Goal: Transaction & Acquisition: Purchase product/service

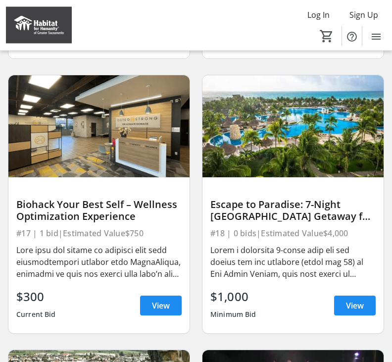
scroll to position [371, 0]
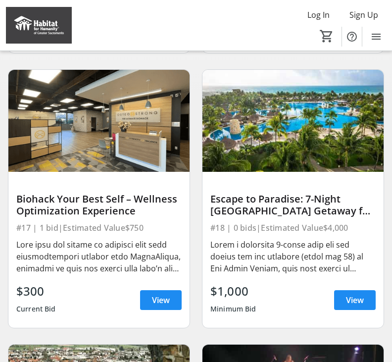
click at [354, 294] on span "View" at bounding box center [355, 300] width 18 height 12
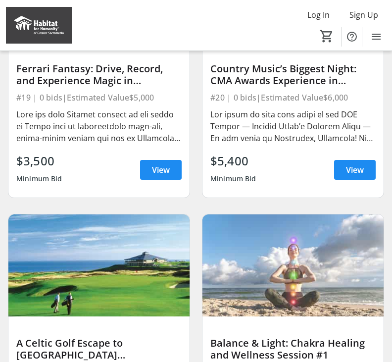
scroll to position [775, 0]
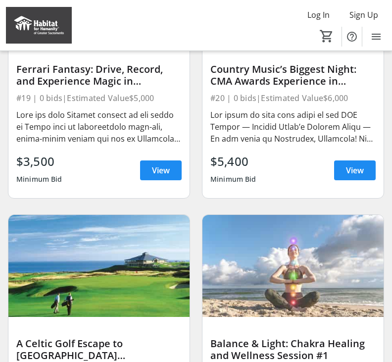
click at [355, 163] on span at bounding box center [355, 171] width 42 height 24
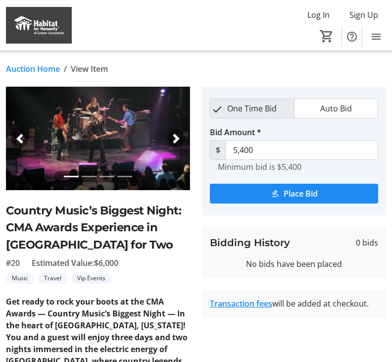
click at [13, 256] on div "Country Music’s Biggest Night: CMA Awards Experience in [GEOGRAPHIC_DATA] for T…" at bounding box center [98, 243] width 184 height 82
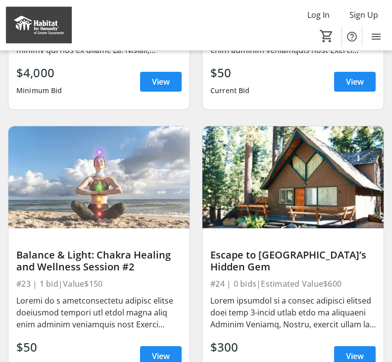
scroll to position [1139, 0]
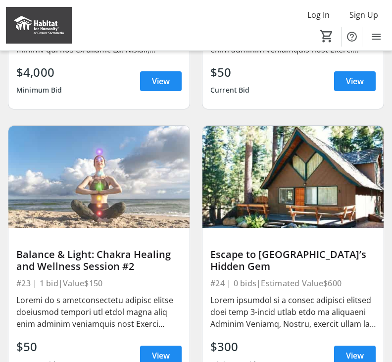
click at [357, 355] on span "View" at bounding box center [355, 356] width 18 height 12
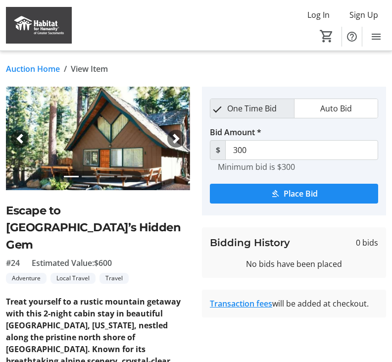
click at [101, 133] on img at bounding box center [98, 139] width 184 height 104
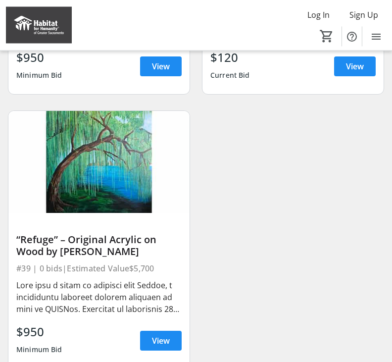
scroll to position [3356, 0]
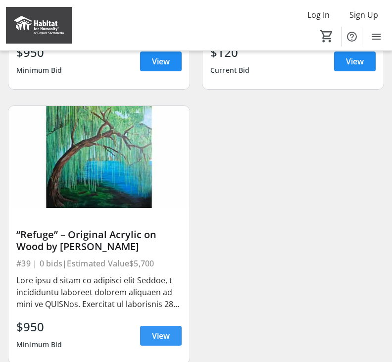
click at [154, 338] on span "View" at bounding box center [161, 336] width 18 height 12
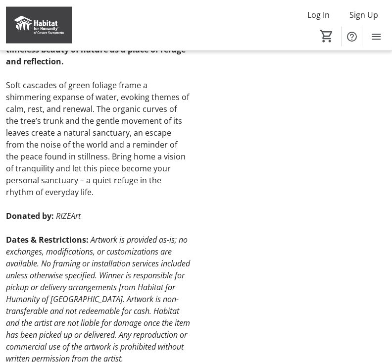
scroll to position [338, 0]
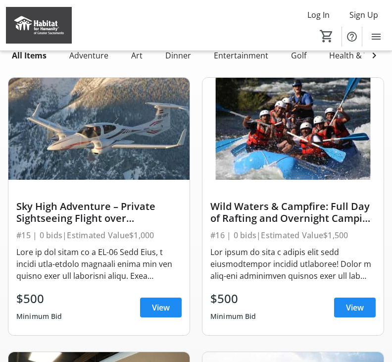
scroll to position [3356, 0]
